Goal: Transaction & Acquisition: Purchase product/service

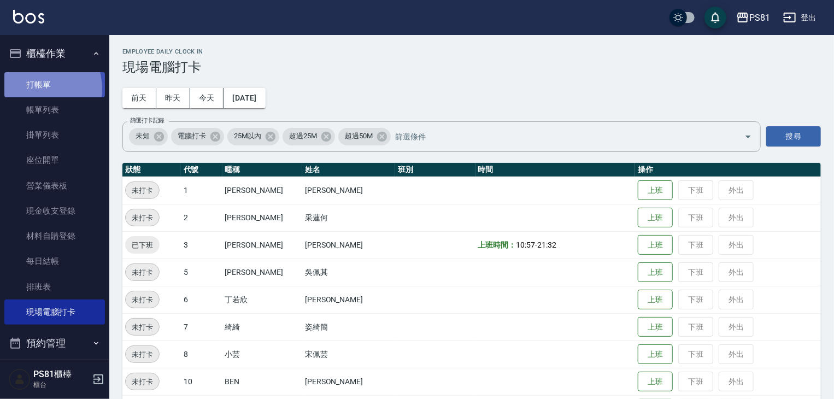
click at [33, 89] on link "打帳單" at bounding box center [54, 84] width 101 height 25
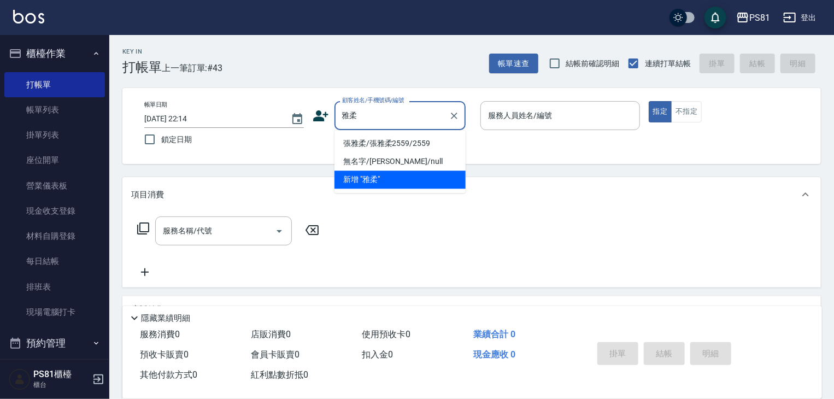
click at [371, 146] on li "張雅柔/張雅柔2559/2559" at bounding box center [400, 143] width 131 height 18
type input "張雅柔/張雅柔2559/2559"
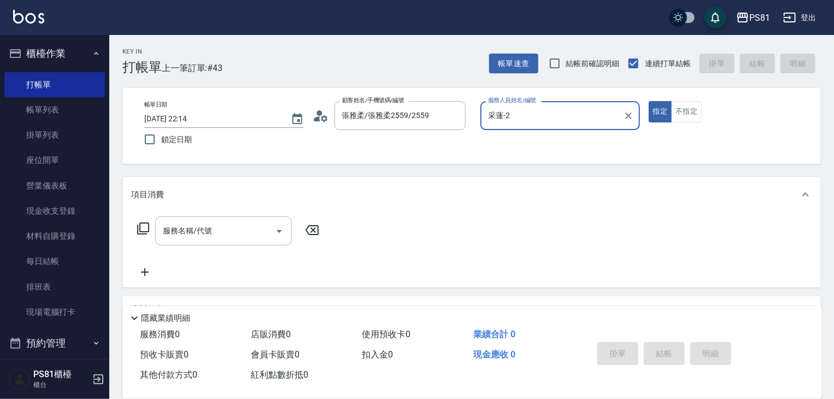
type input "采蓮-2"
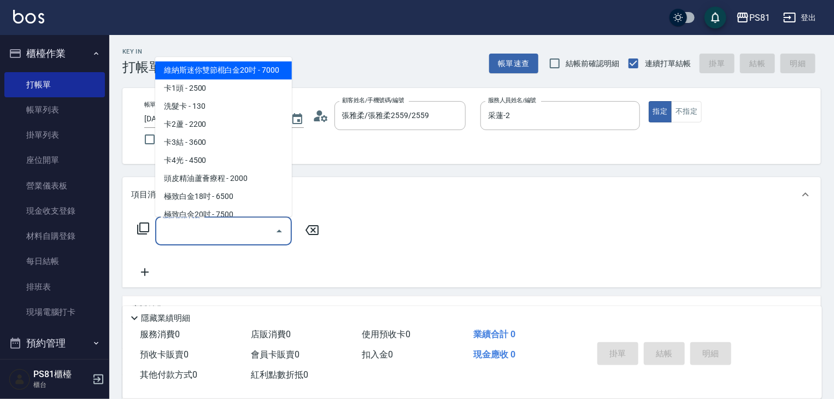
click at [231, 226] on input "服務名稱/代號" at bounding box center [215, 230] width 110 height 19
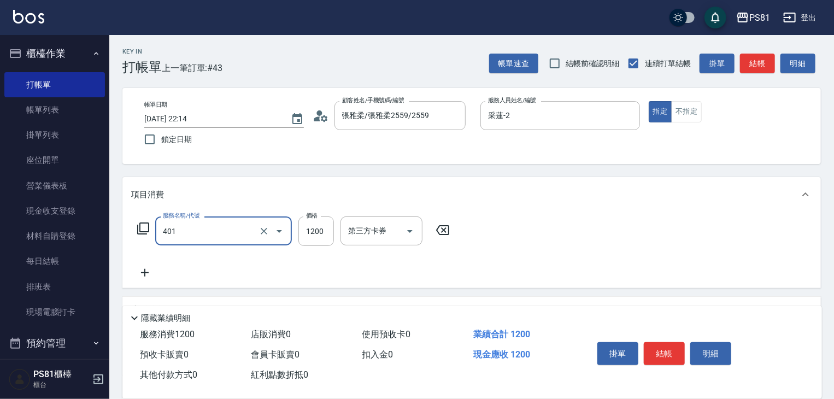
type input "基本染髮(401)"
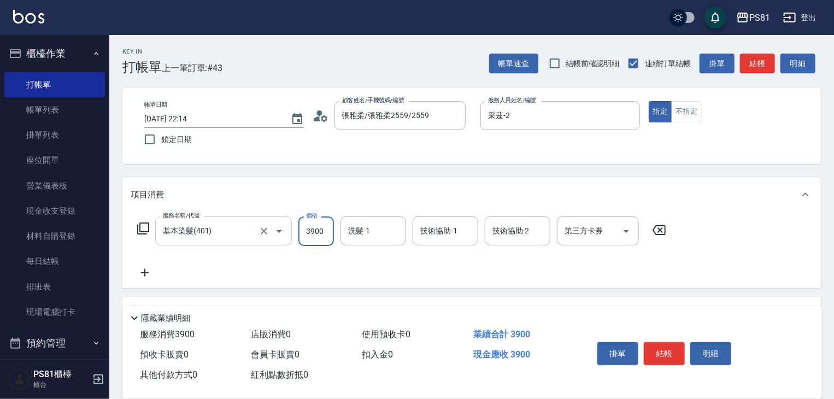
type input "3900"
type input "Q比-21"
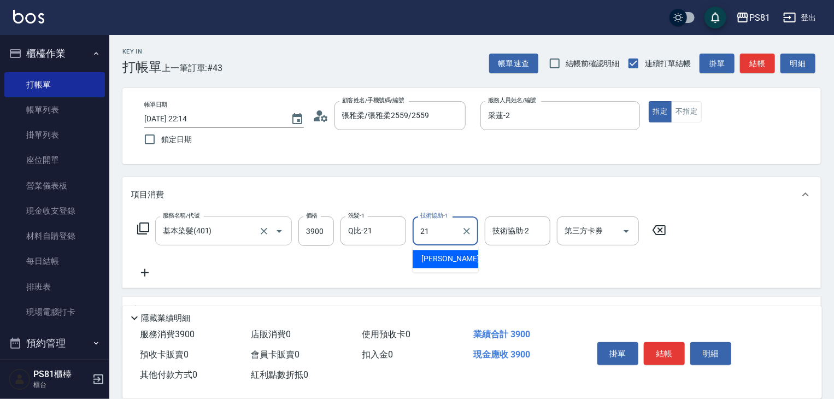
type input "Q比-21"
click at [360, 281] on div "服務名稱/代號 基本染髮(401) 服務名稱/代號 價格 3900 價格 洗髮-1 Q比-21 洗髮-1 技術協助-1 Q比-21 技術協助-1 技術協助-2…" at bounding box center [471, 250] width 699 height 76
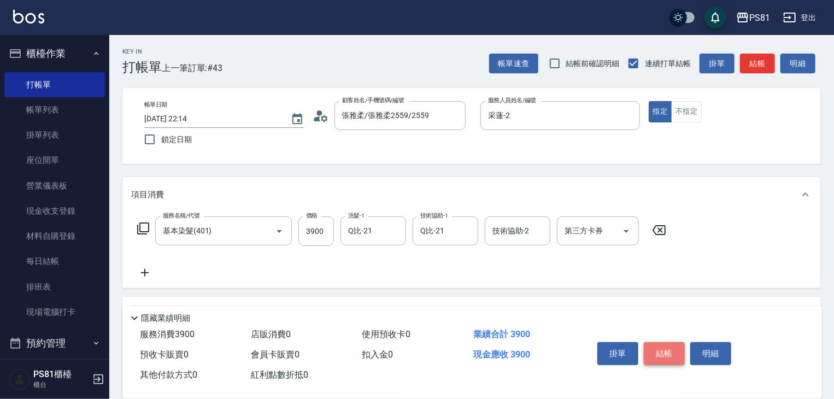
click at [674, 348] on button "結帳" at bounding box center [664, 353] width 41 height 23
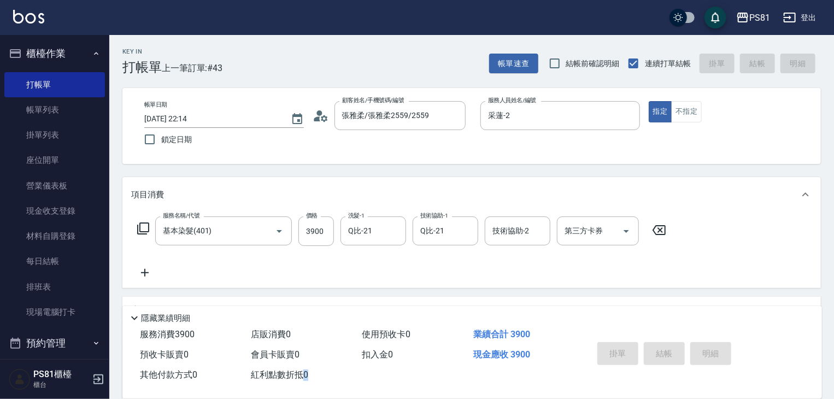
click at [674, 348] on div "掛單 結帳 明細" at bounding box center [664, 355] width 143 height 34
type input "[DATE] 22:15"
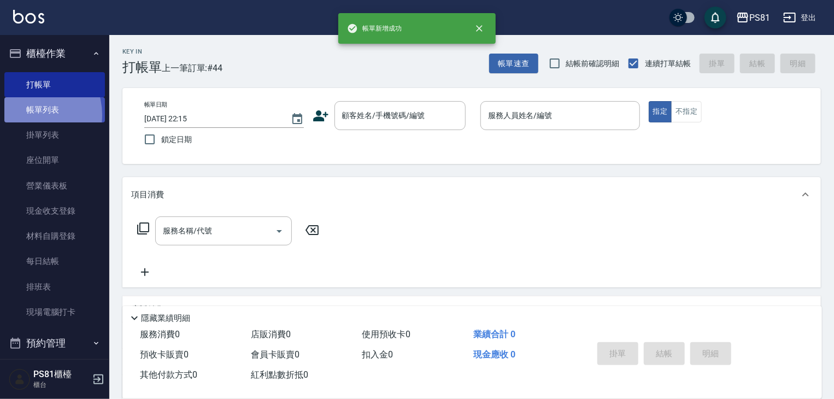
click at [29, 115] on link "帳單列表" at bounding box center [54, 109] width 101 height 25
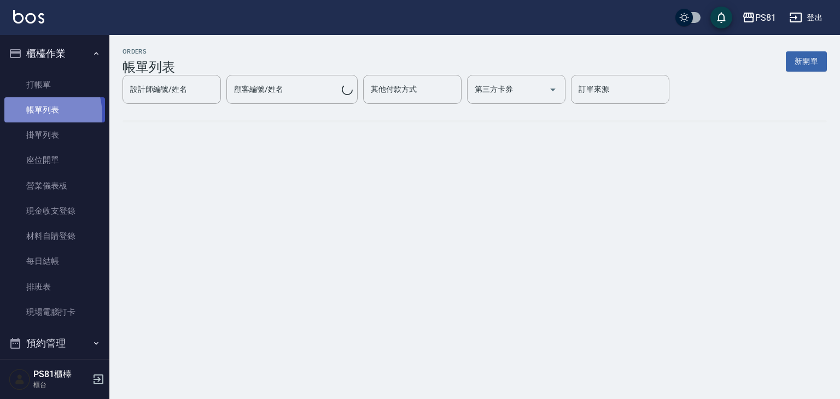
click at [29, 115] on link "帳單列表" at bounding box center [54, 109] width 101 height 25
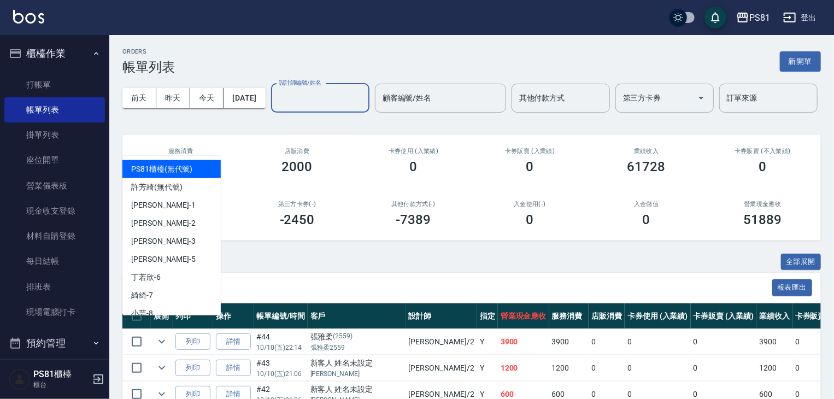
click at [271, 113] on div "設計師編號/姓名 設計師編號/姓名" at bounding box center [320, 98] width 98 height 29
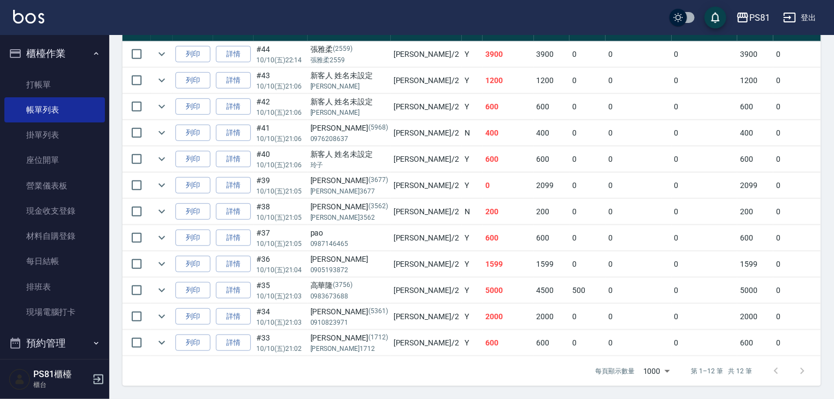
scroll to position [109, 0]
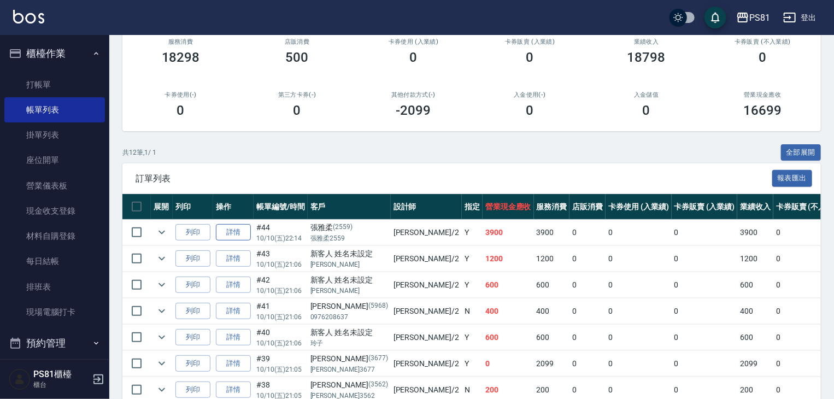
type input "采蓮-2"
click at [241, 241] on link "詳情" at bounding box center [233, 232] width 35 height 17
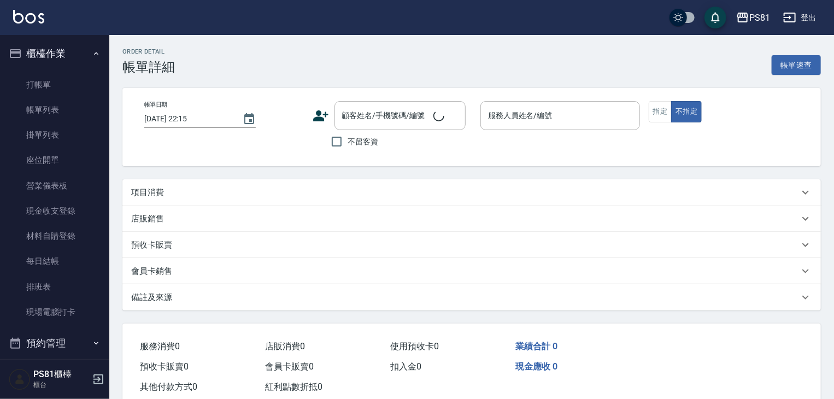
type input "[DATE] 22:14"
type input "采蓮-2"
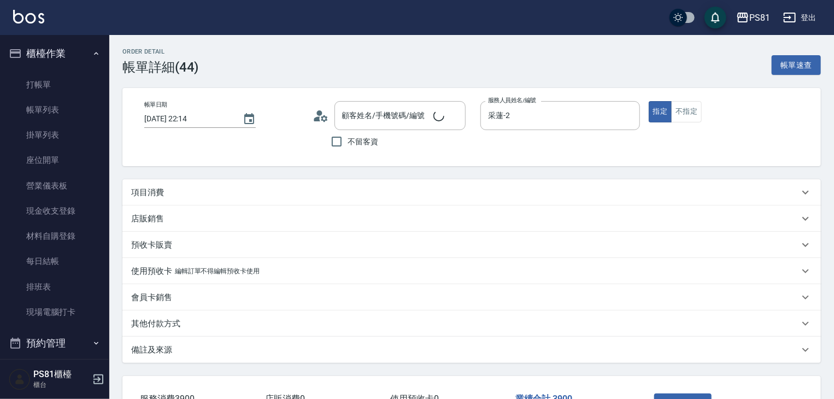
type input "張雅柔/張雅柔2559/2559"
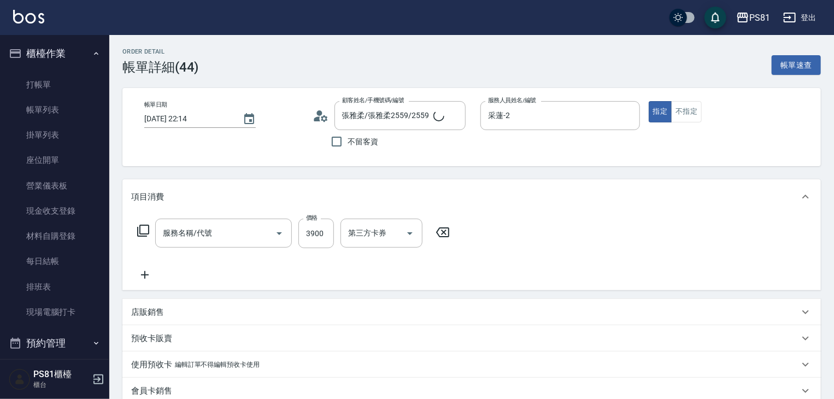
type input "基本染髮(401)"
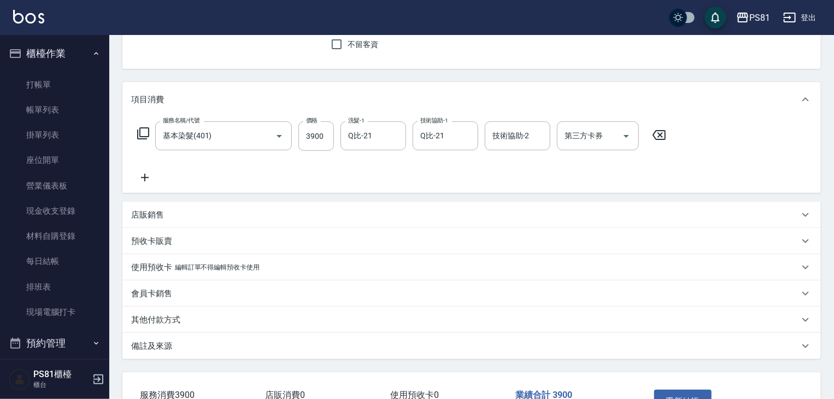
scroll to position [174, 0]
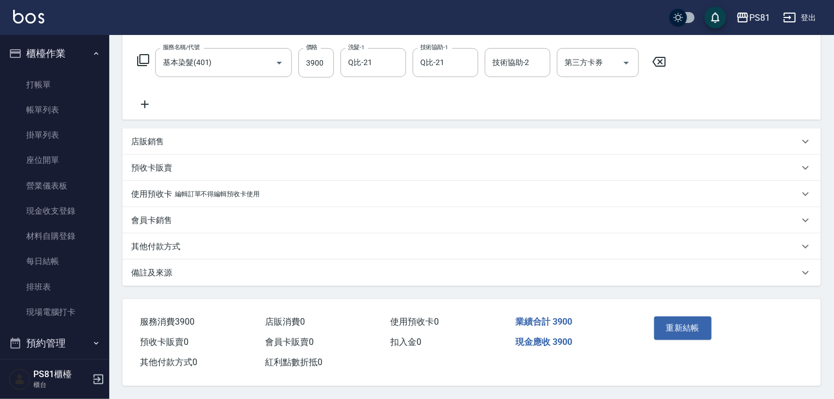
click at [190, 241] on div "其他付款方式" at bounding box center [465, 246] width 668 height 11
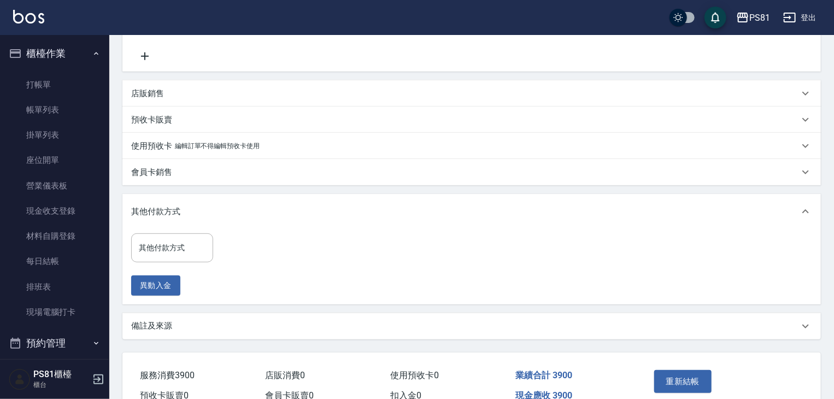
scroll to position [276, 0]
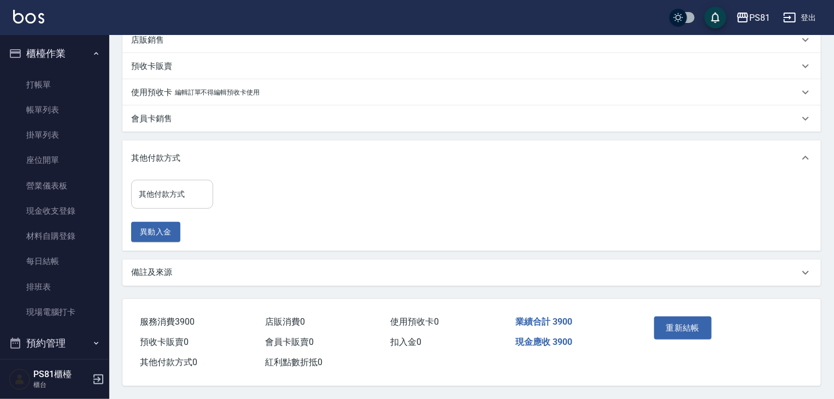
click at [188, 190] on input "其他付款方式" at bounding box center [172, 194] width 72 height 19
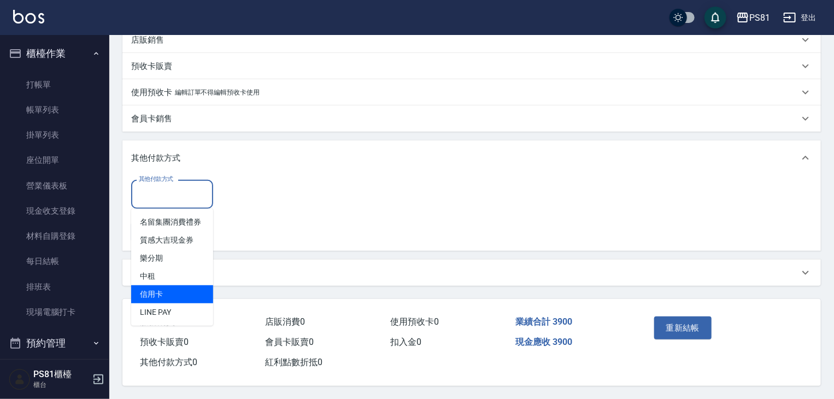
click at [188, 290] on span "信用卡" at bounding box center [172, 294] width 82 height 18
type input "信用卡"
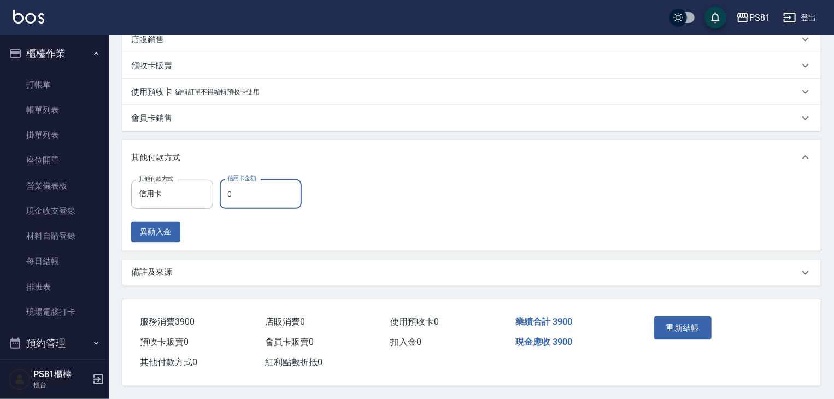
click at [242, 202] on input "0" at bounding box center [261, 194] width 82 height 30
type input "3900"
click at [473, 204] on div "其他付款方式 信用卡 其他付款方式 信用卡金額 3900 信用卡金額 異動入金" at bounding box center [471, 210] width 681 height 63
click at [673, 317] on button "重新結帳" at bounding box center [683, 328] width 58 height 23
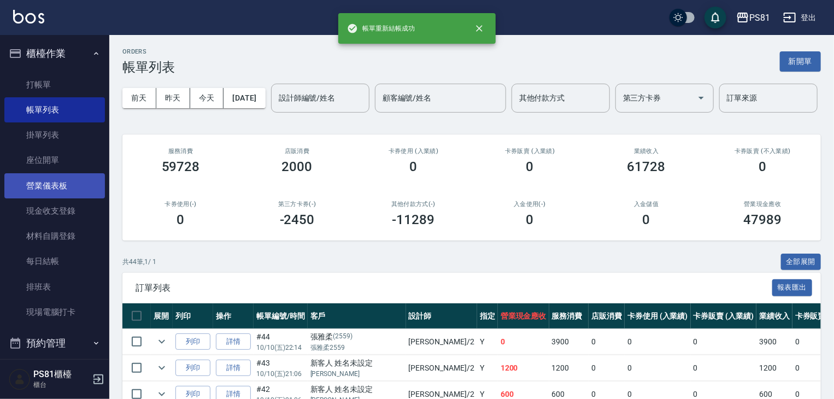
scroll to position [152, 0]
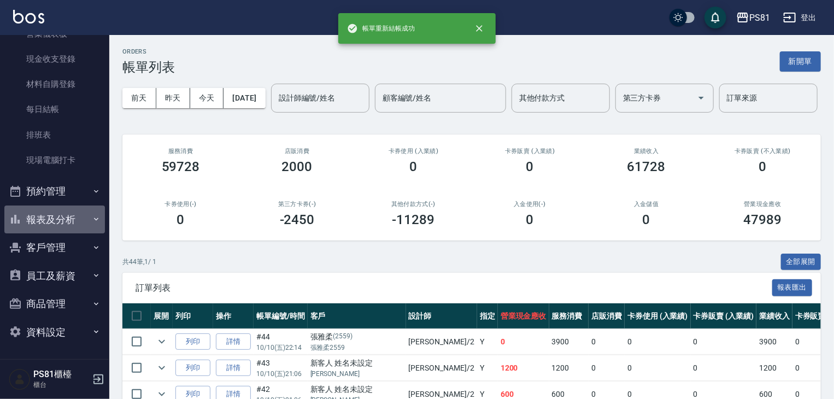
click at [66, 209] on button "報表及分析" at bounding box center [54, 220] width 101 height 28
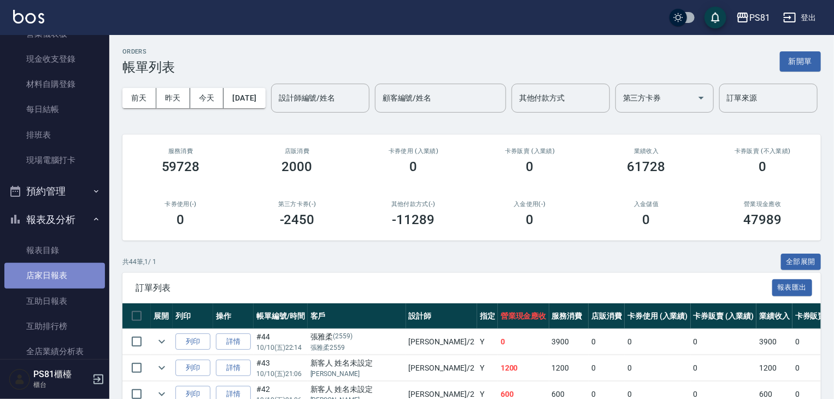
click at [62, 272] on link "店家日報表" at bounding box center [54, 275] width 101 height 25
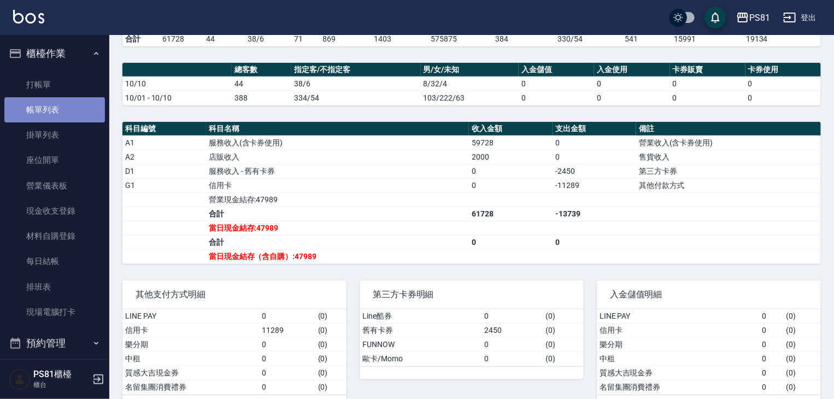
click at [72, 106] on link "帳單列表" at bounding box center [54, 109] width 101 height 25
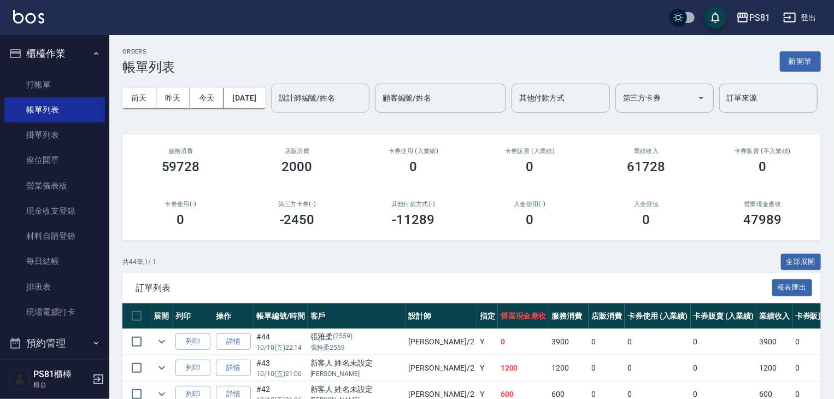
click at [276, 108] on input "設計師編號/姓名" at bounding box center [320, 98] width 89 height 19
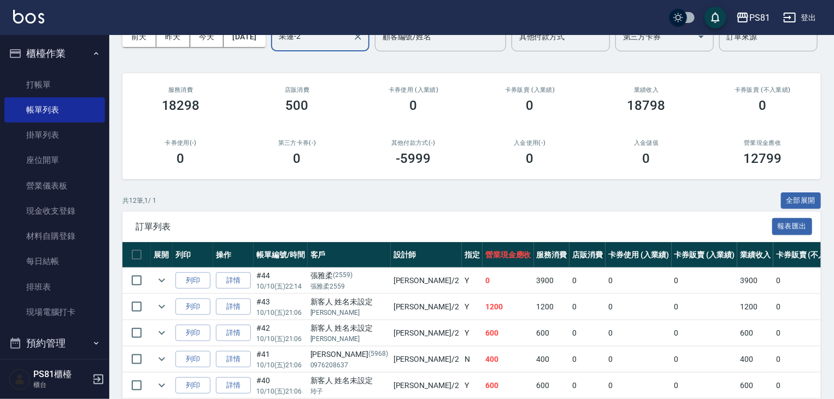
scroll to position [328, 0]
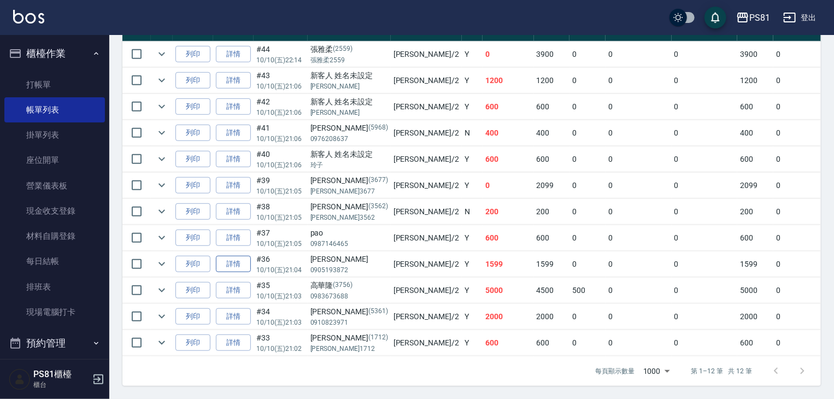
type input "采蓮-2"
click at [238, 256] on link "詳情" at bounding box center [233, 264] width 35 height 17
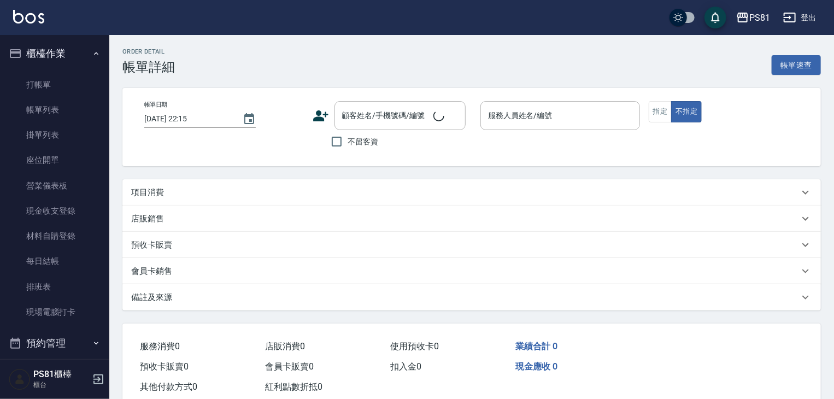
type input "[DATE] 21:04"
type input "采蓮-2"
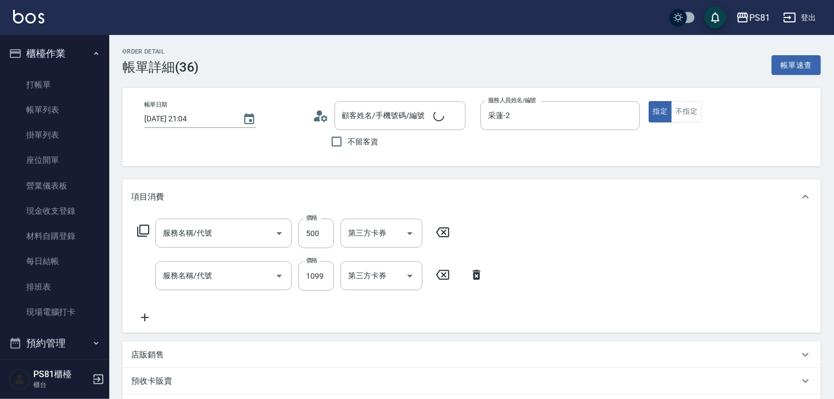
type input "[PERSON_NAME]/0905193872/"
type input "A級單剪400(205)"
type input "[PERSON_NAME]5G護髮-肩上中髮(1105)"
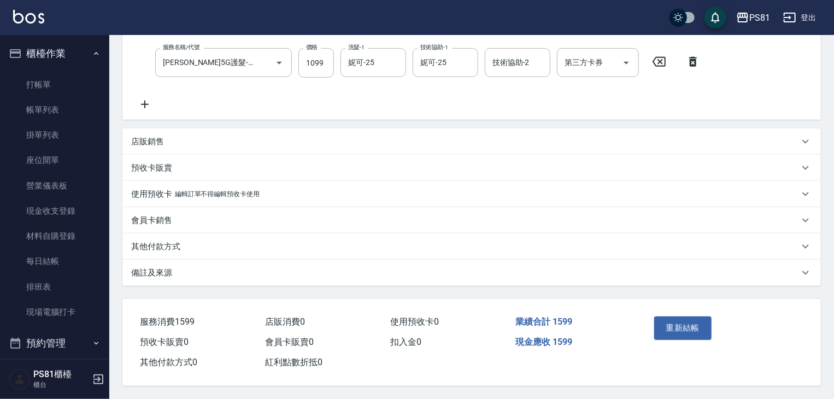
click at [187, 246] on div "其他付款方式" at bounding box center [465, 246] width 668 height 11
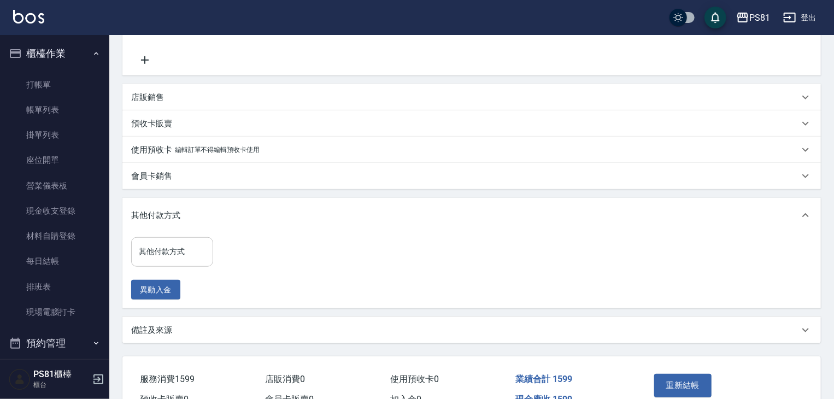
scroll to position [318, 0]
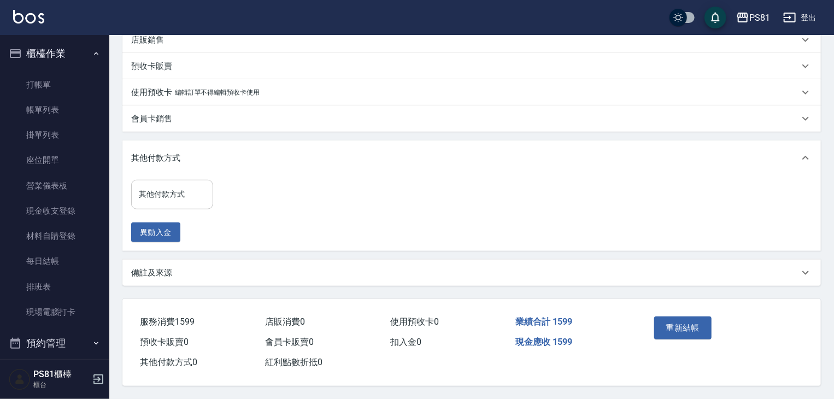
click at [161, 194] on input "其他付款方式" at bounding box center [172, 194] width 72 height 19
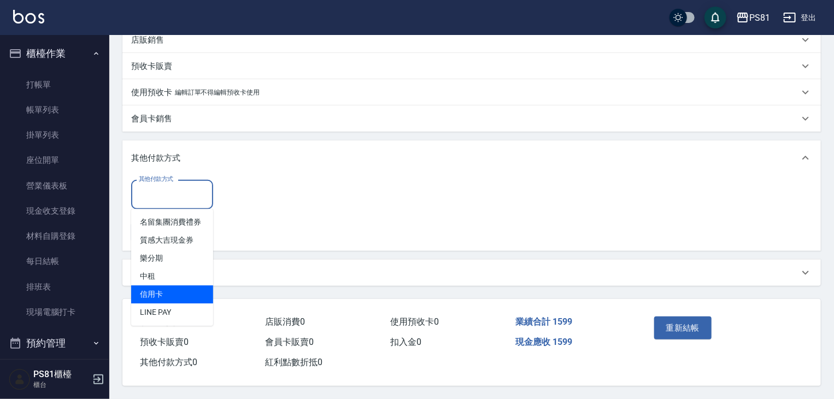
click at [155, 294] on span "信用卡" at bounding box center [172, 294] width 82 height 18
type input "信用卡"
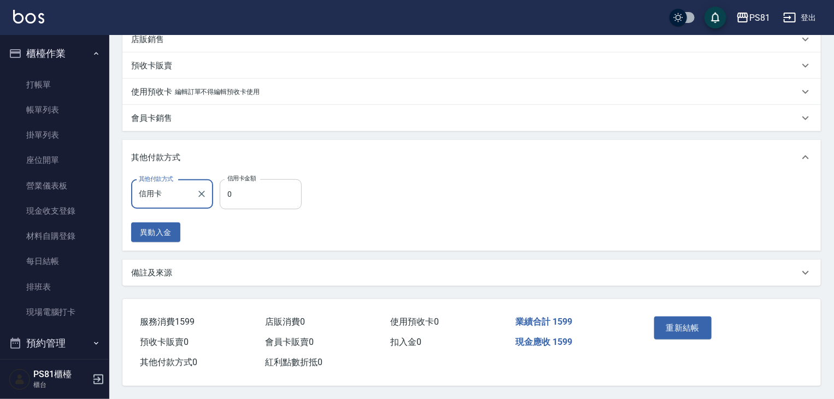
click at [279, 200] on input "0" at bounding box center [261, 194] width 82 height 30
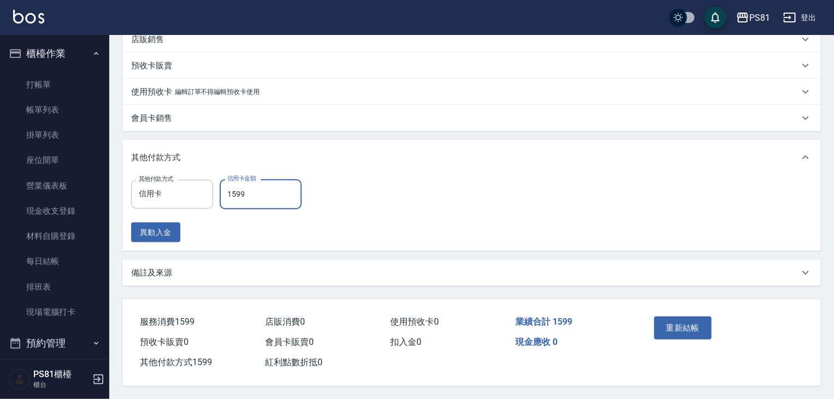
type input "1599"
click at [394, 219] on div "其他付款方式 信用卡 其他付款方式 信用卡金額 1599 信用卡金額 異動入金" at bounding box center [471, 210] width 681 height 63
click at [670, 329] on button "重新結帳" at bounding box center [683, 328] width 58 height 23
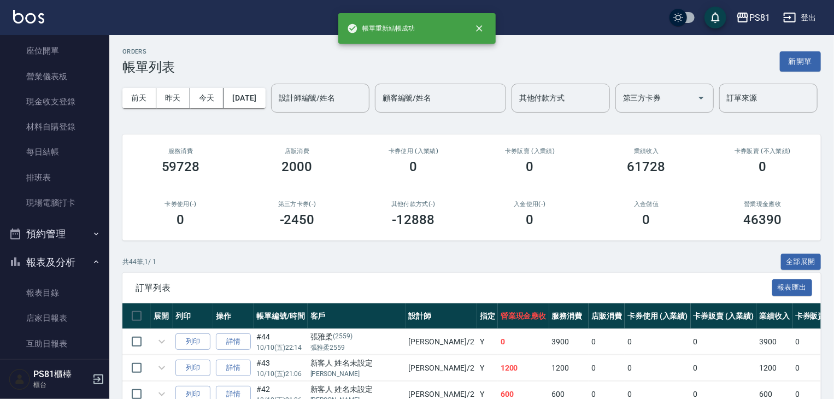
scroll to position [328, 0]
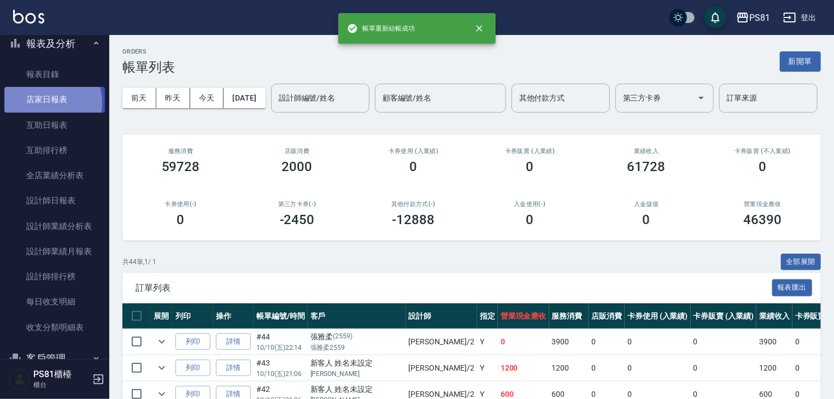
click at [41, 103] on link "店家日報表" at bounding box center [54, 99] width 101 height 25
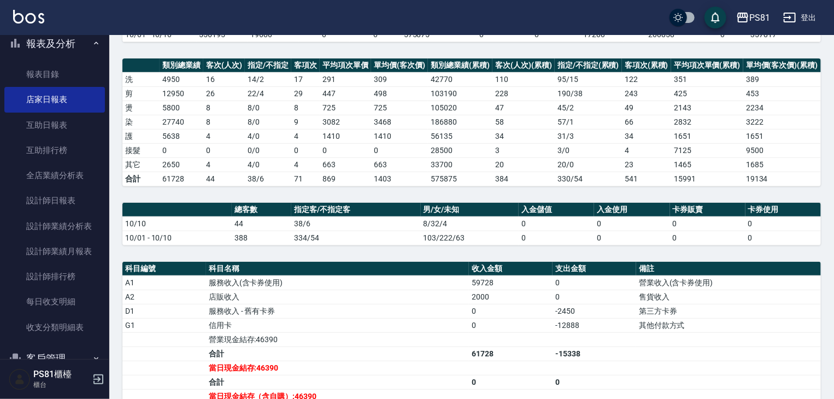
scroll to position [18, 0]
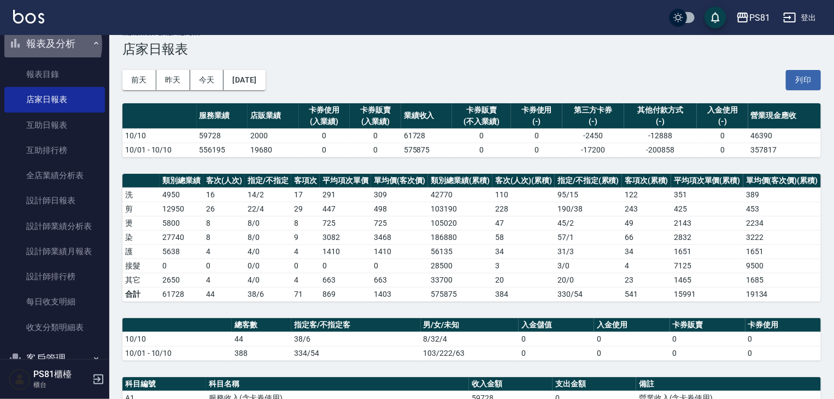
click at [40, 44] on button "報表及分析" at bounding box center [54, 44] width 101 height 28
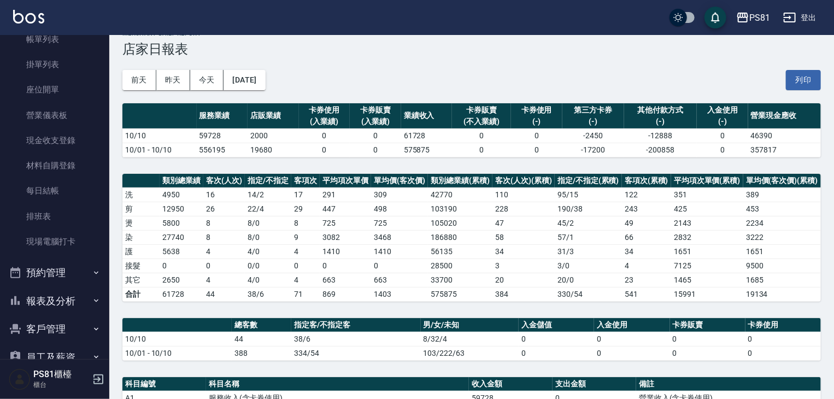
scroll to position [0, 0]
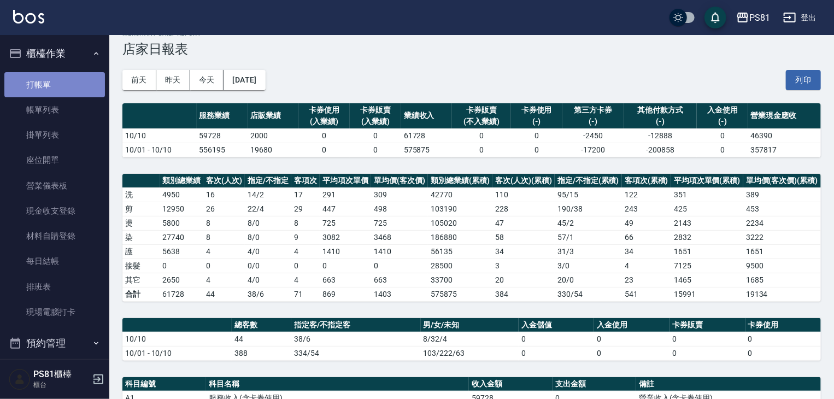
click at [56, 73] on link "打帳單" at bounding box center [54, 84] width 101 height 25
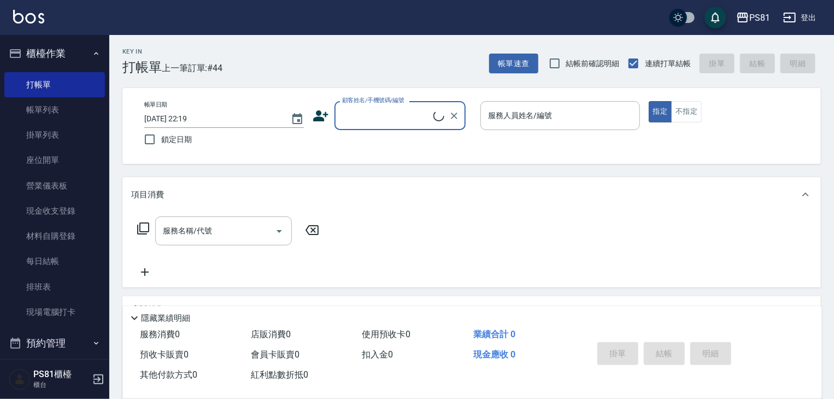
drag, startPoint x: 434, startPoint y: 135, endPoint x: 426, endPoint y: 112, distance: 24.2
click at [428, 116] on div "帳單日期 [DATE] 22:19 鎖定日期 顧客姓名/手機號碼/編號 顧客姓名/手機號碼/編號 服務人員姓名/編號 服務人員姓名/編號 指定 不指定" at bounding box center [472, 126] width 672 height 50
click at [426, 112] on input "顧客姓名/手機號碼/編號" at bounding box center [387, 115] width 94 height 19
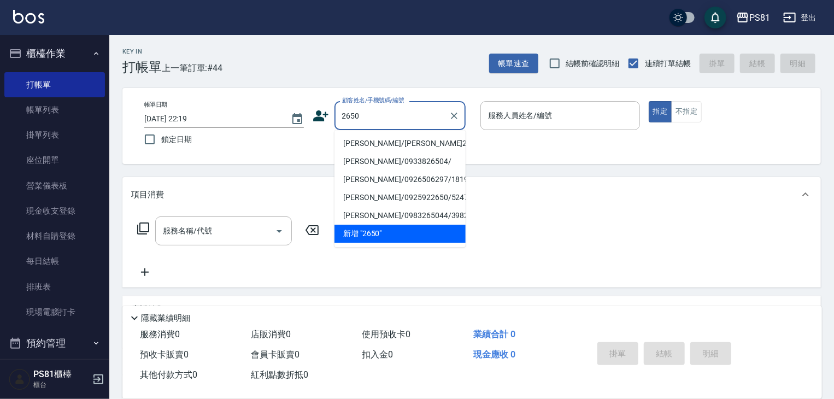
type input "[PERSON_NAME]/[PERSON_NAME]2650/2650"
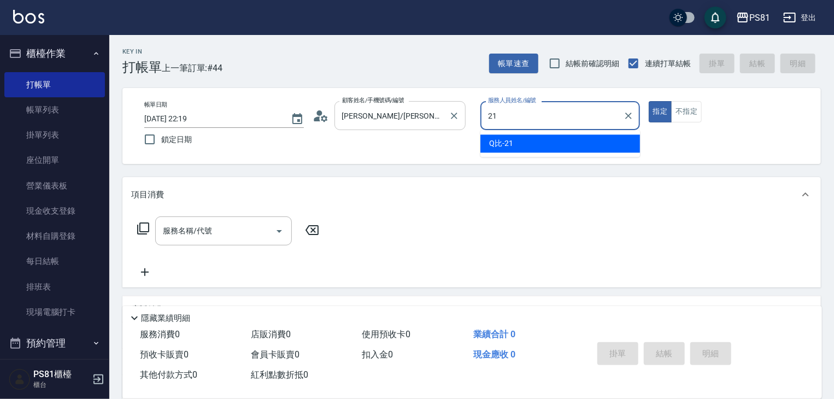
type input "Q比-21"
type button "true"
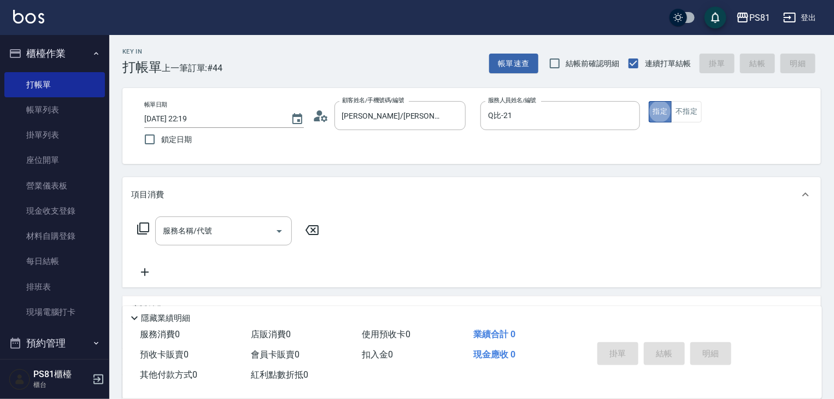
click at [655, 113] on button "指定" at bounding box center [661, 111] width 24 height 21
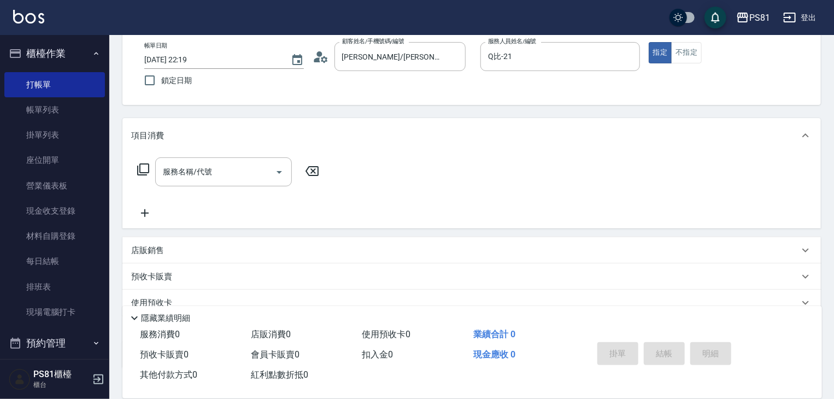
scroll to position [132, 0]
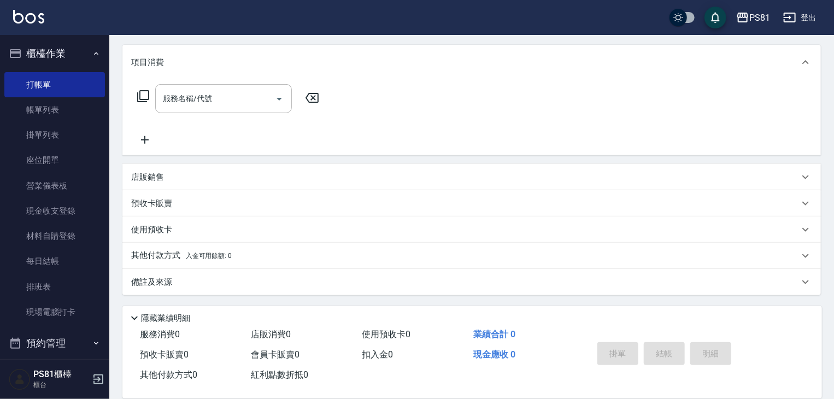
click at [201, 173] on div "店販銷售" at bounding box center [465, 177] width 668 height 11
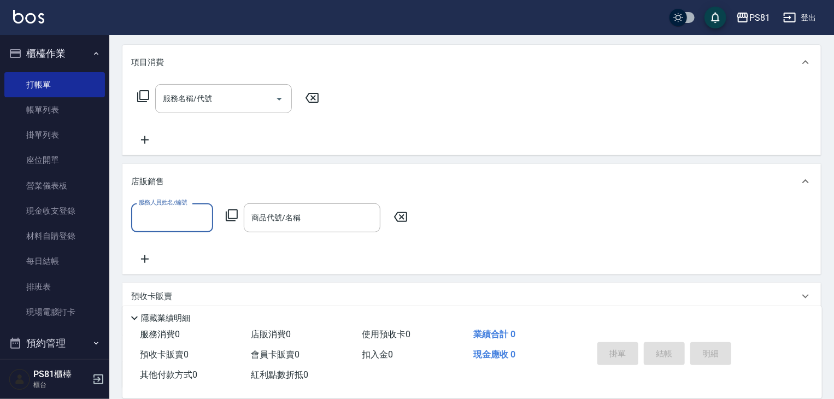
scroll to position [0, 0]
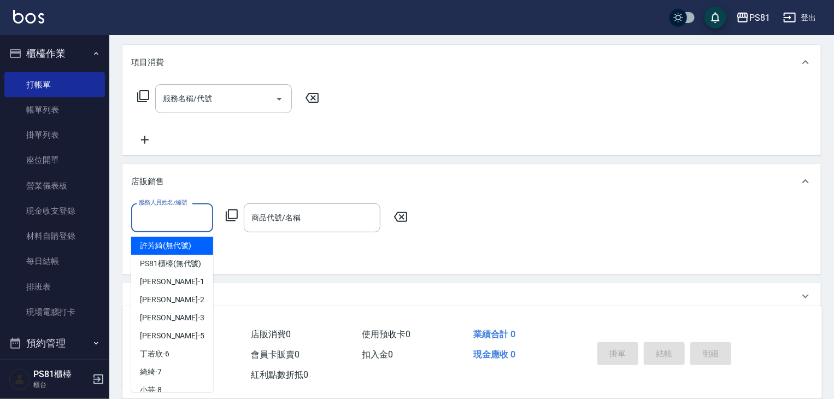
click at [184, 219] on input "服務人員姓名/編號" at bounding box center [172, 217] width 72 height 19
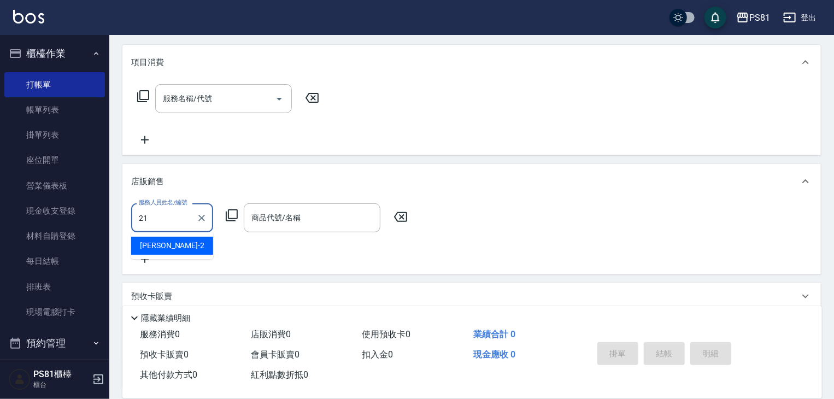
type input "Q比-21"
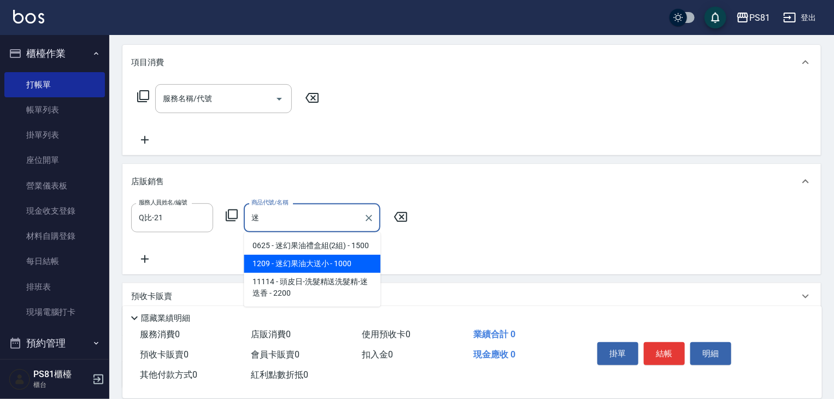
click at [267, 265] on span "1209 - 迷幻果油大送小 - 1000" at bounding box center [312, 264] width 137 height 18
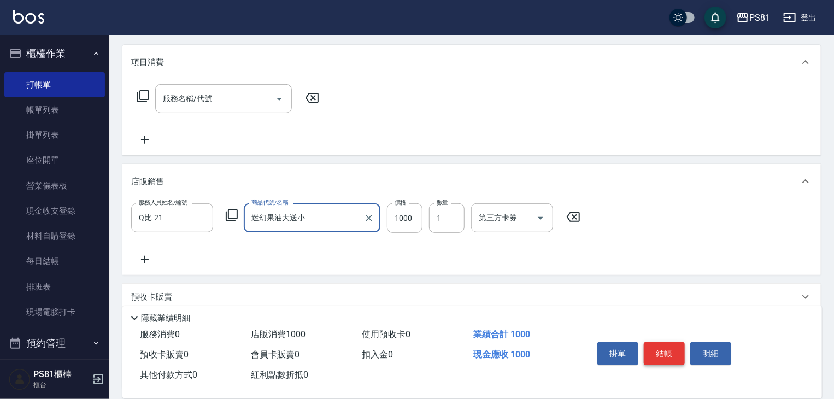
type input "迷幻果油大送小"
click at [654, 351] on button "結帳" at bounding box center [664, 353] width 41 height 23
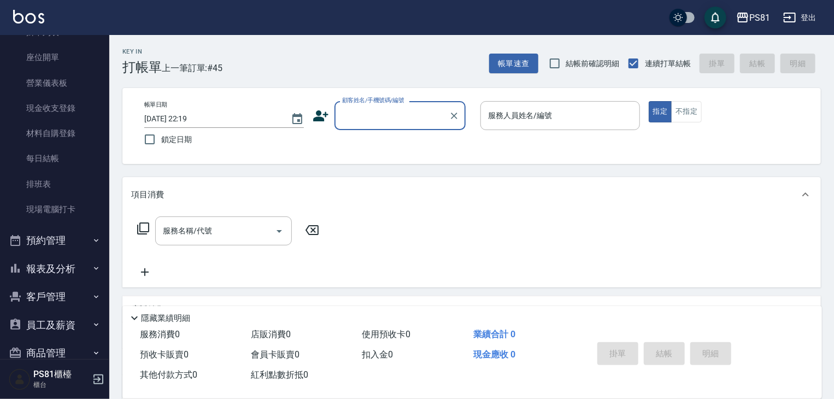
scroll to position [152, 0]
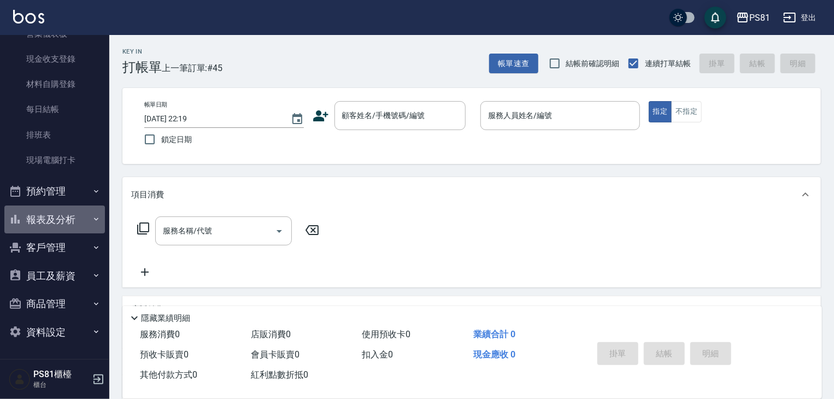
click at [76, 224] on button "報表及分析" at bounding box center [54, 220] width 101 height 28
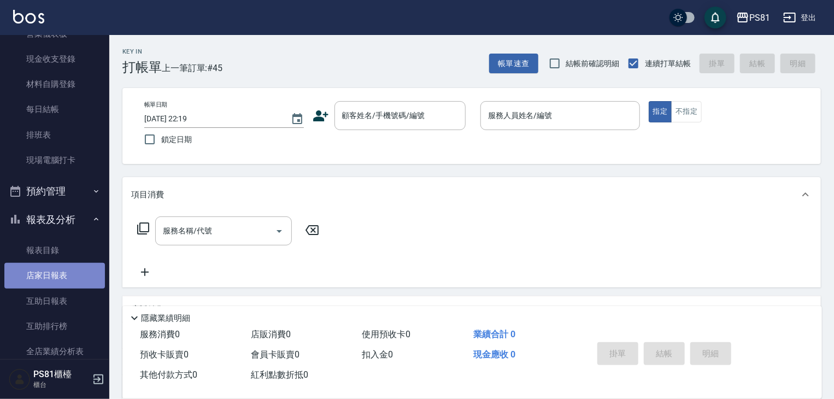
click at [87, 286] on link "店家日報表" at bounding box center [54, 275] width 101 height 25
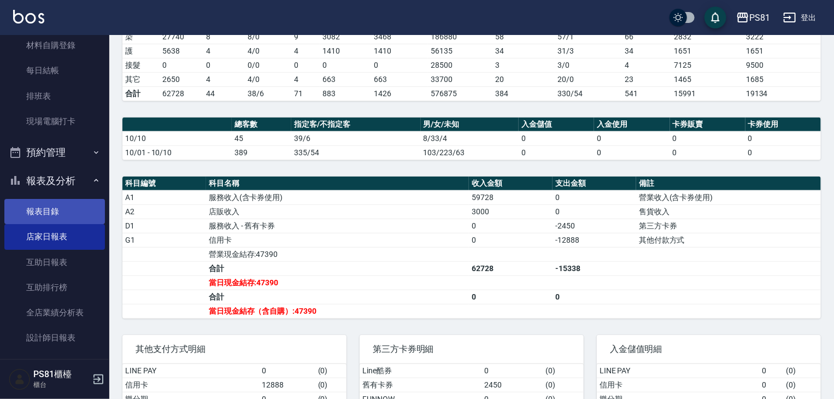
scroll to position [261, 0]
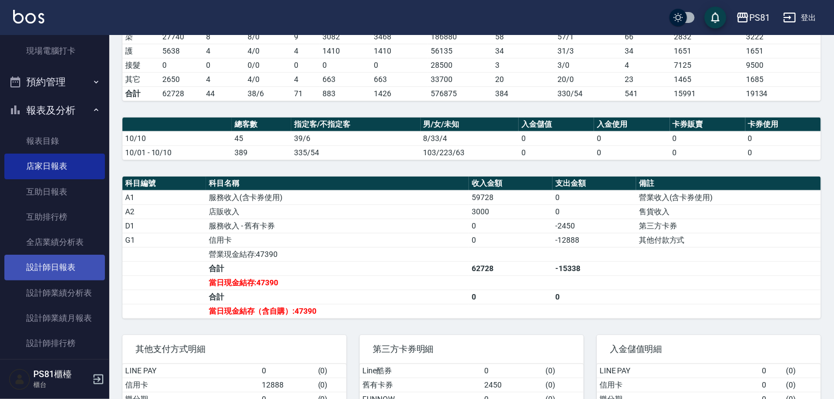
click at [50, 270] on link "設計師日報表" at bounding box center [54, 267] width 101 height 25
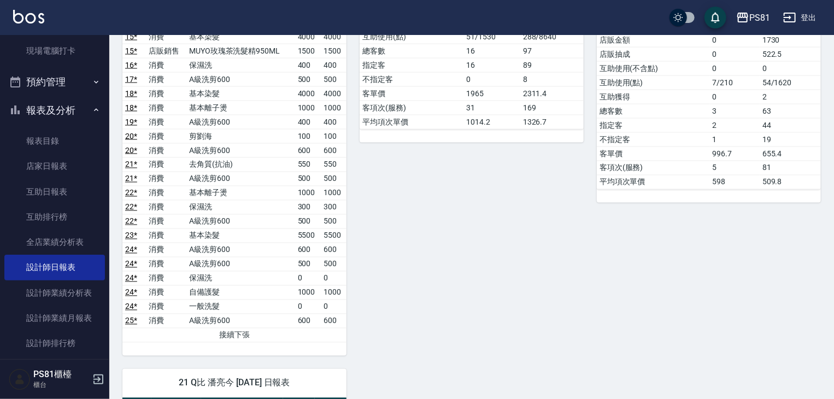
scroll to position [969, 0]
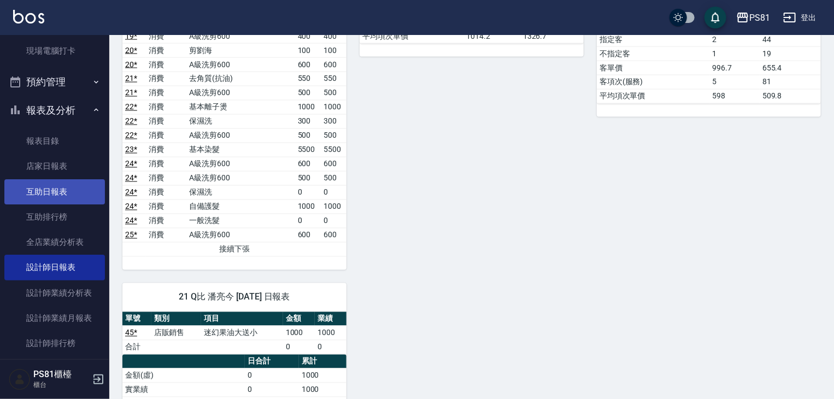
click at [62, 188] on link "互助日報表" at bounding box center [54, 191] width 101 height 25
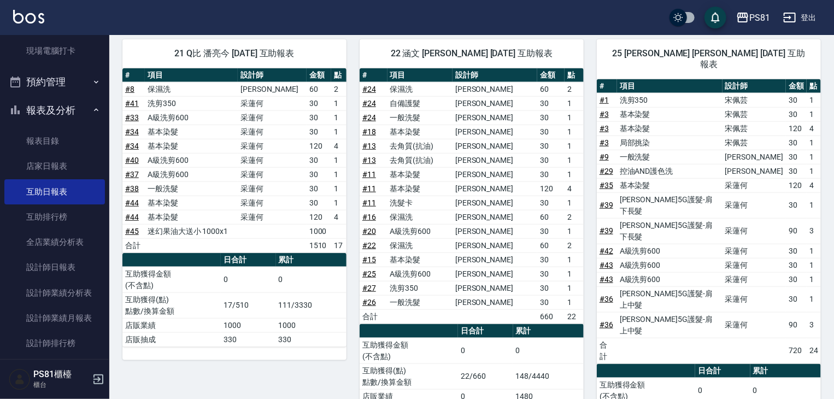
scroll to position [510, 0]
